Goal: Book appointment/travel/reservation

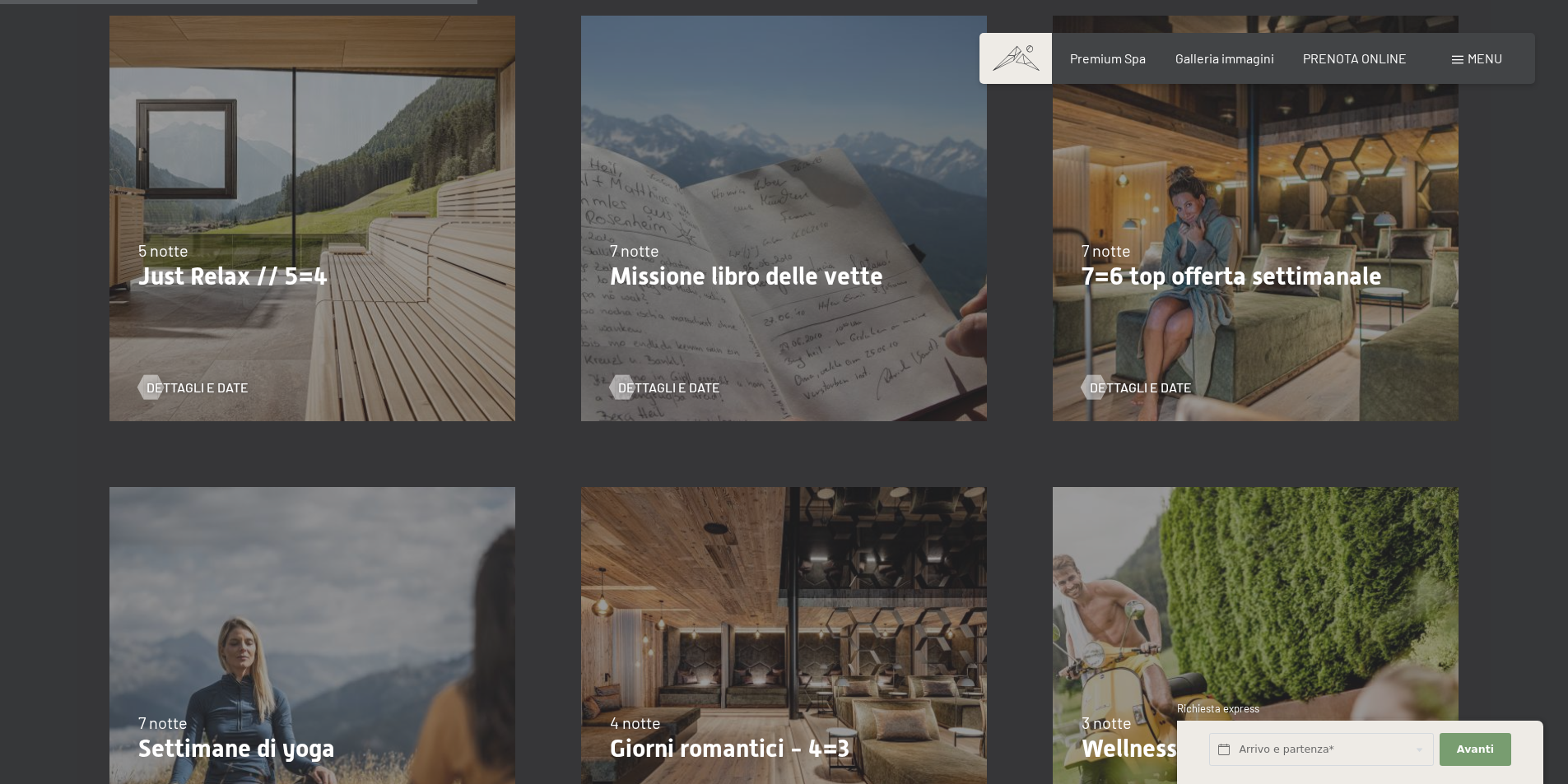
scroll to position [988, 0]
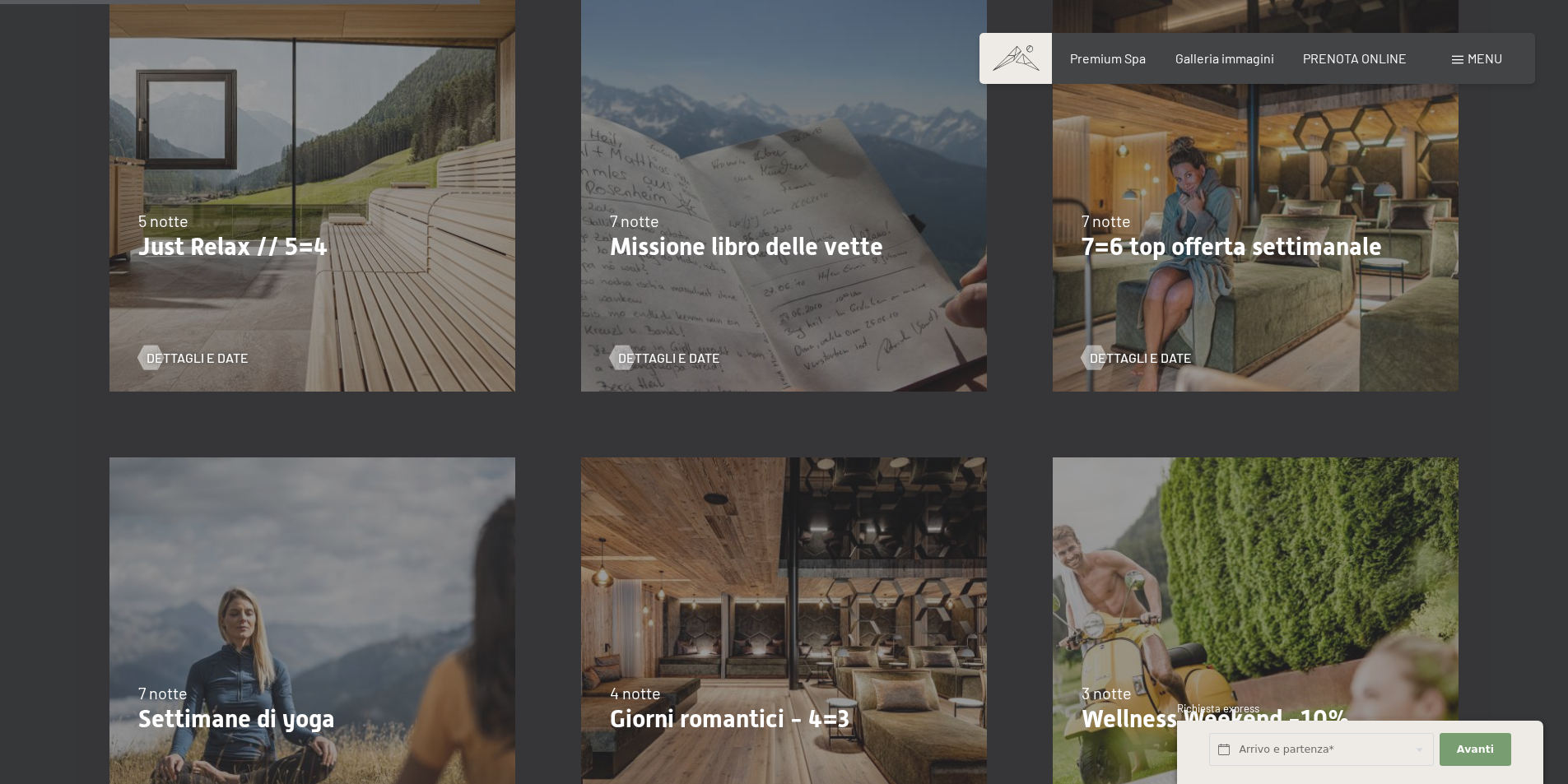
click at [1227, 245] on p "7=6 top offerta settimanale" at bounding box center [1256, 247] width 348 height 30
click at [1145, 357] on span "Dettagli e Date" at bounding box center [1156, 357] width 102 height 18
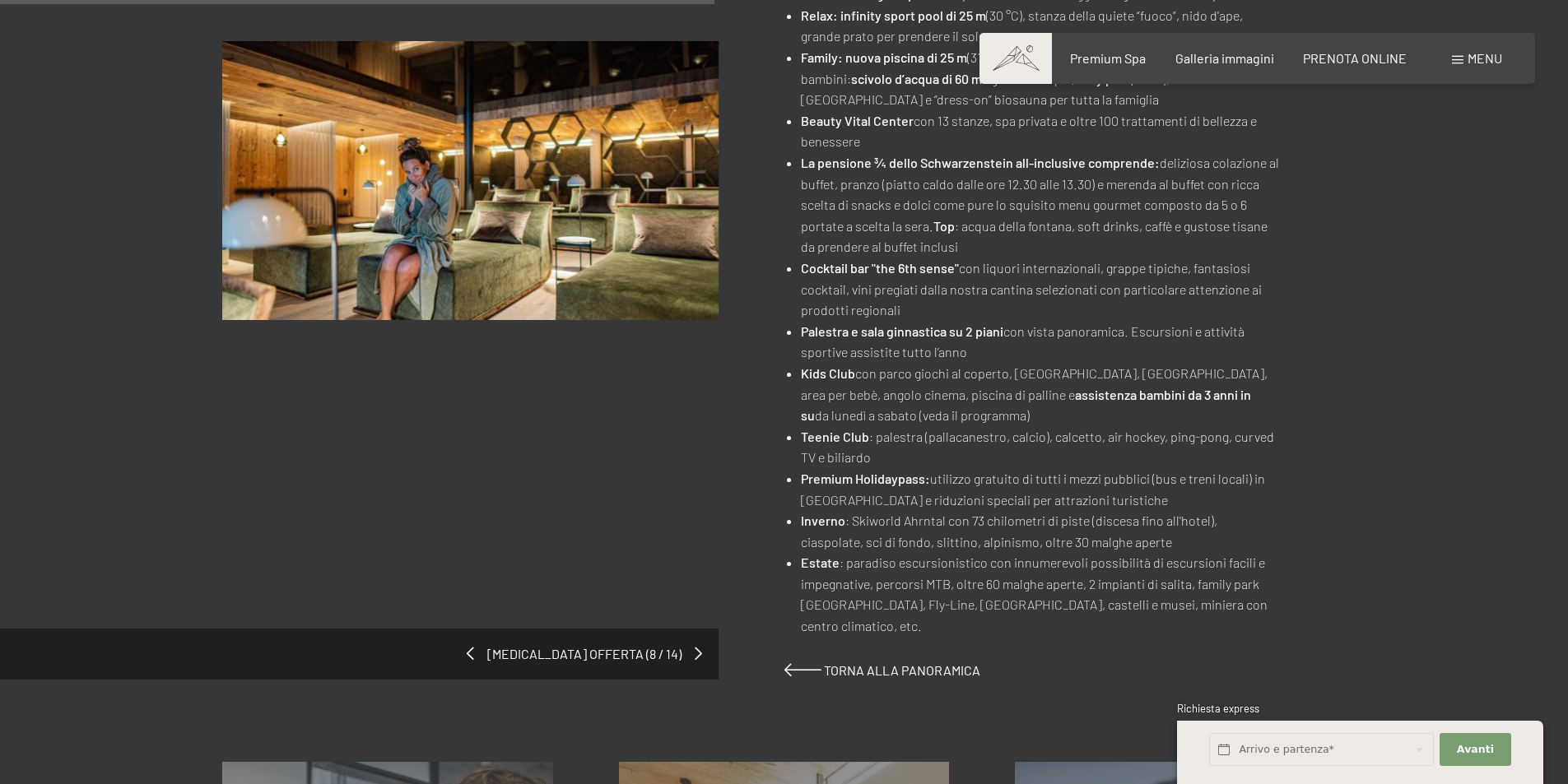
scroll to position [906, 0]
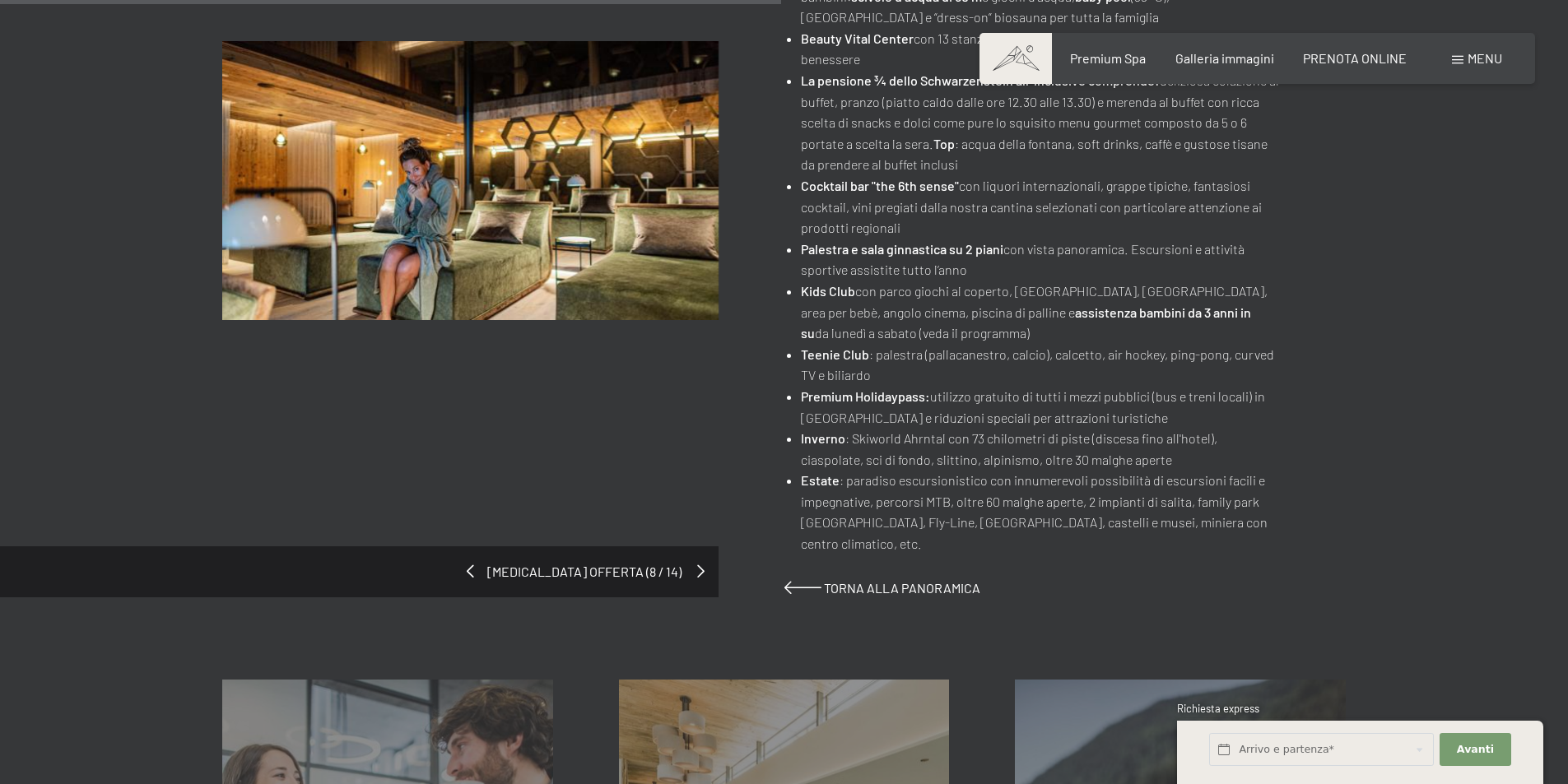
click at [701, 567] on span at bounding box center [701, 572] width 7 height 13
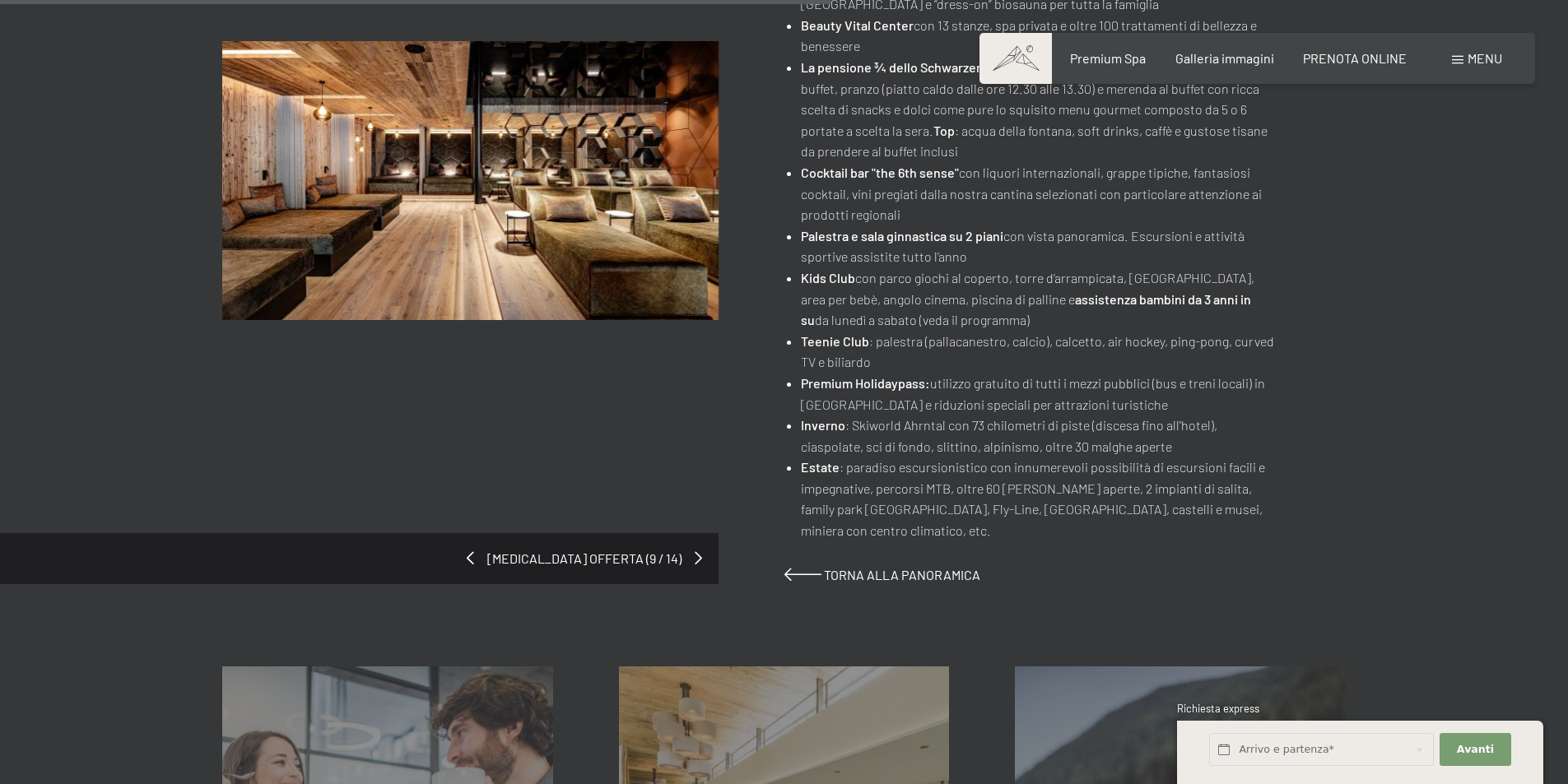
scroll to position [988, 0]
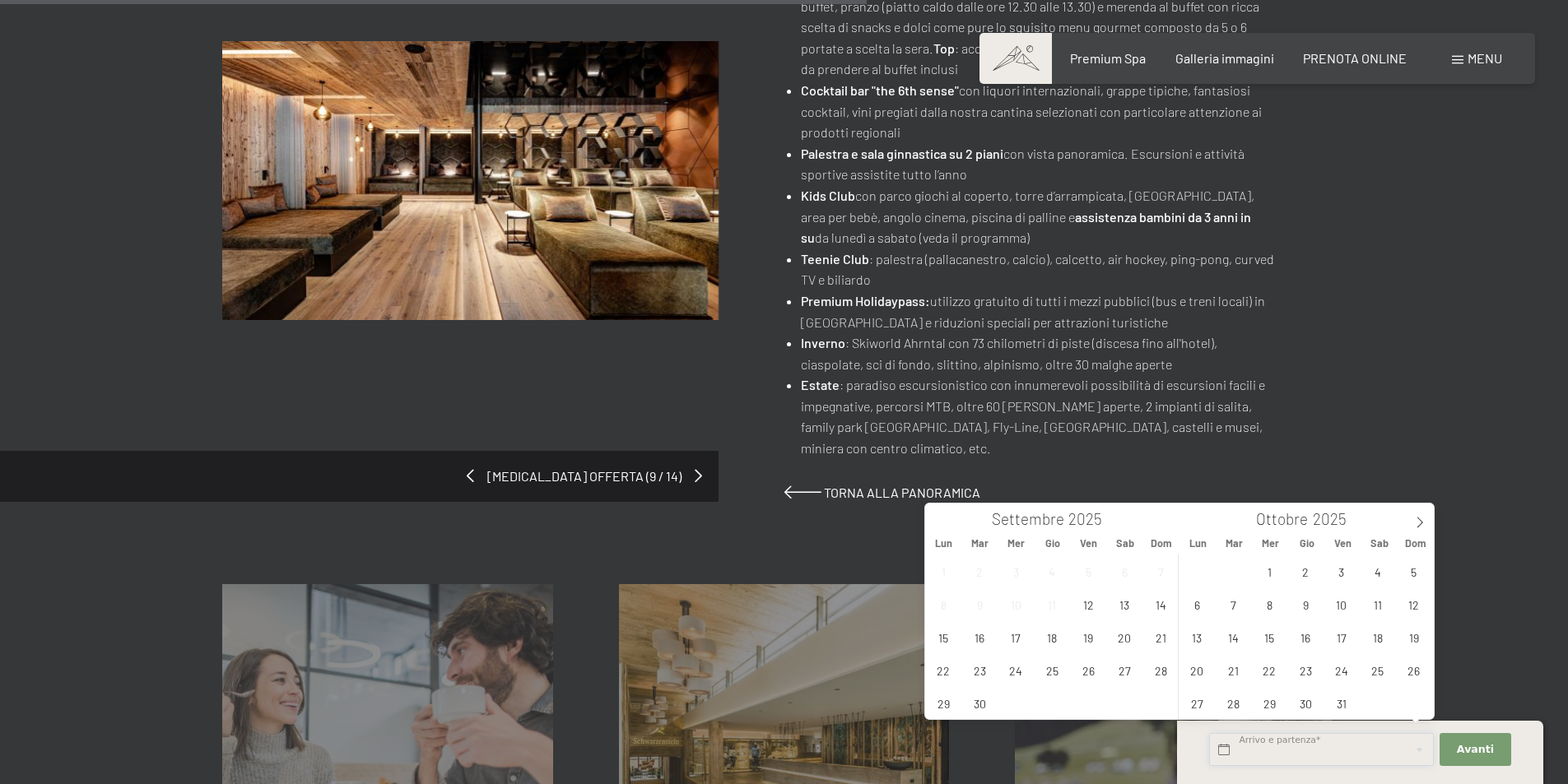
click at [1324, 748] on input "text" at bounding box center [1321, 750] width 225 height 34
click at [1413, 520] on span at bounding box center [1420, 517] width 28 height 28
type input "2026"
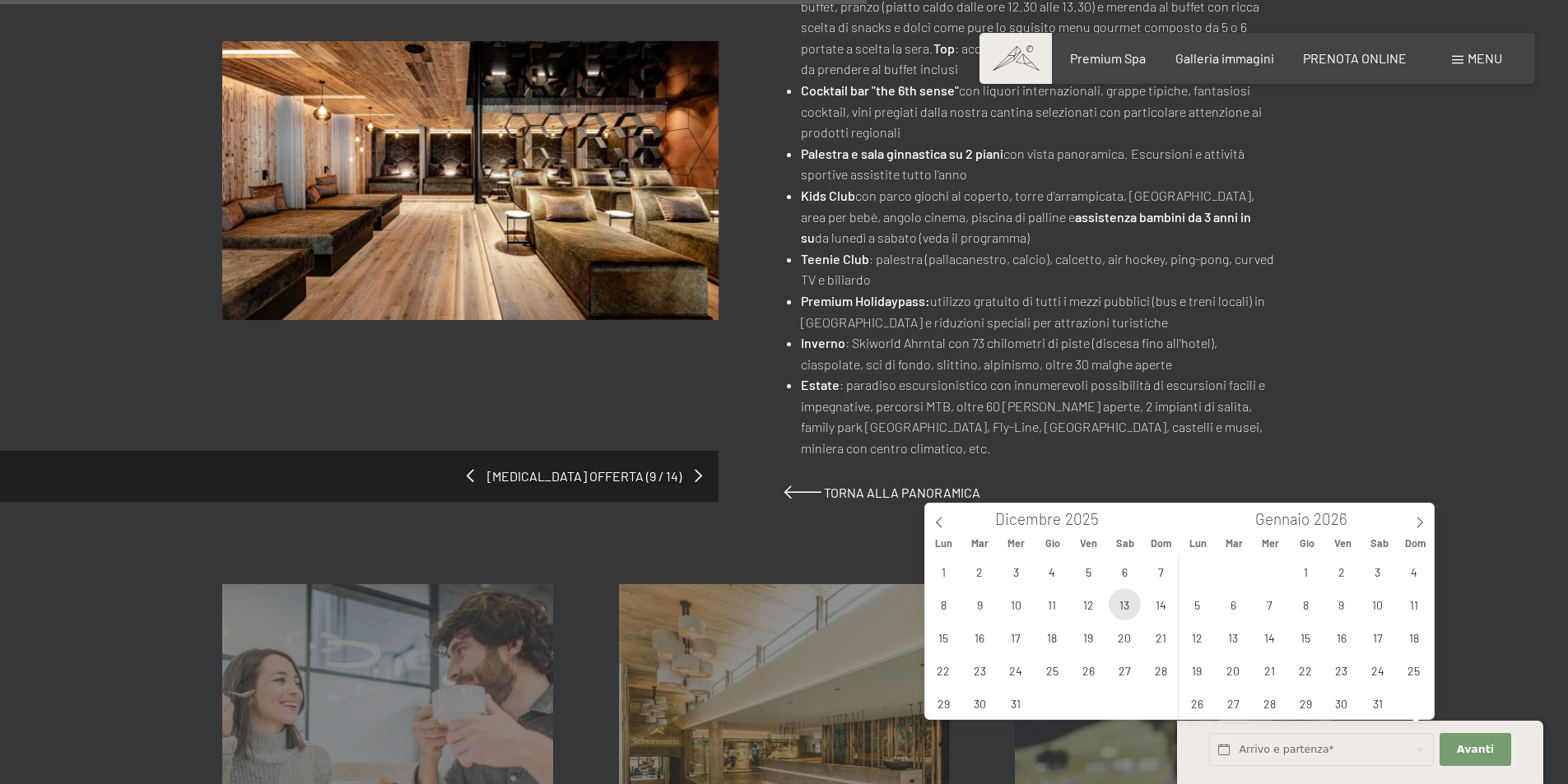
click at [1125, 613] on span "13" at bounding box center [1125, 604] width 32 height 32
click at [1123, 639] on span "20" at bounding box center [1125, 637] width 32 height 32
type input "Sab. 13/12/2025 - Sab. 20/12/2025"
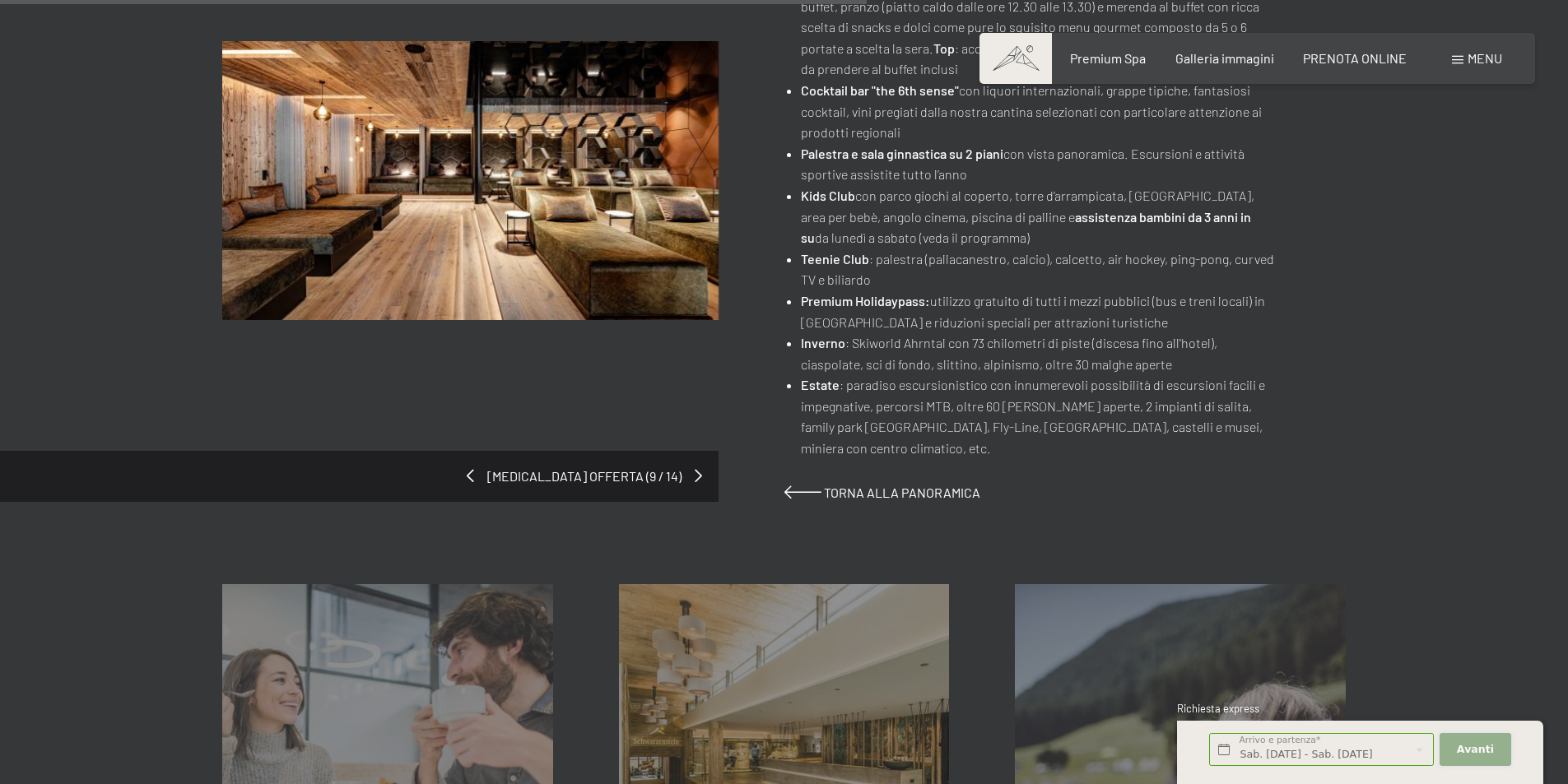
click at [1482, 756] on span "Avanti" at bounding box center [1475, 750] width 37 height 15
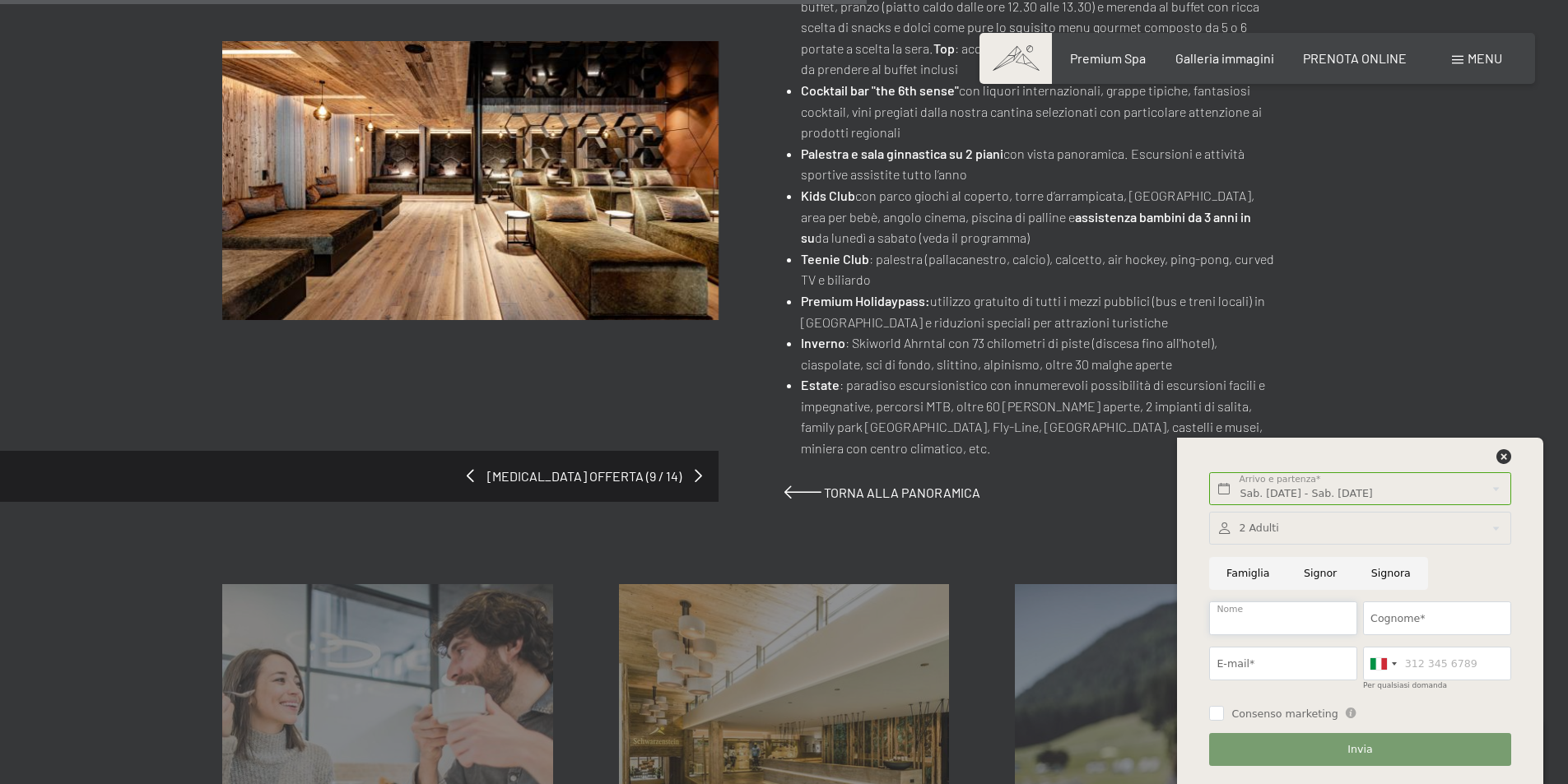
click at [1317, 619] on input "Nome" at bounding box center [1283, 618] width 148 height 34
type input "Rossella"
type input "ANTONIOLLI"
type input "ROSSELLA.ANTONIOLLI@GMAIL.COM"
type input "3403569861"
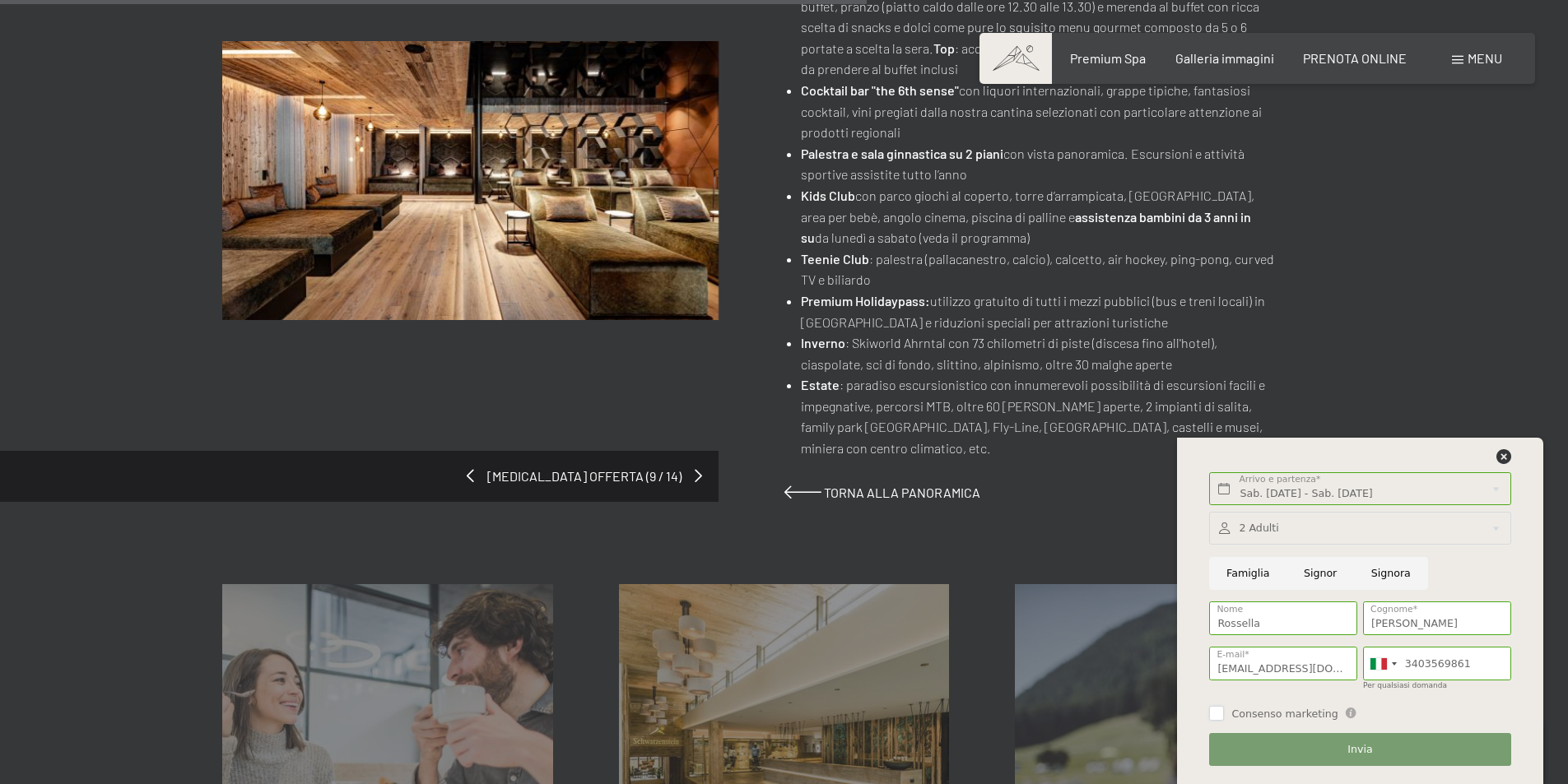
click at [1216, 718] on input "Consenso marketing" at bounding box center [1216, 714] width 15 height 15
checkbox input "true"
click at [1300, 761] on button "Invia" at bounding box center [1359, 750] width 301 height 34
